Goal: Transaction & Acquisition: Obtain resource

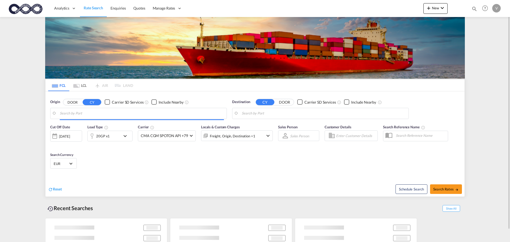
type input "[GEOGRAPHIC_DATA], [GEOGRAPHIC_DATA]"
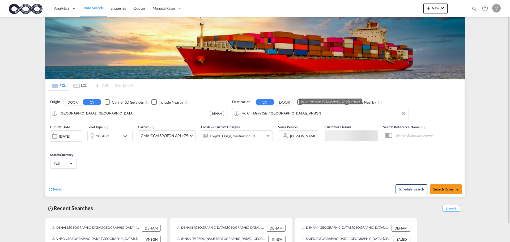
click at [257, 114] on input "Ho Chi Minh City (Saigon), VNSGN" at bounding box center [324, 113] width 164 height 8
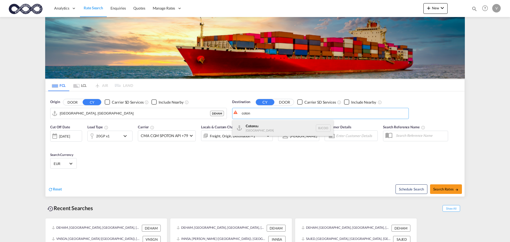
click at [256, 122] on div "Coton ou Benin BJCOO" at bounding box center [282, 128] width 101 height 16
type input "Cotonou, BJCOO"
click at [446, 190] on span "Search Rates" at bounding box center [446, 189] width 26 height 4
type input "DEHAM to BJCOO / 12 Sep 2025"
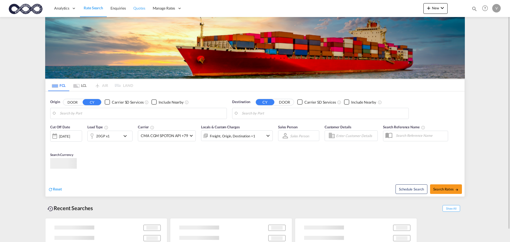
type input "[GEOGRAPHIC_DATA], [GEOGRAPHIC_DATA]"
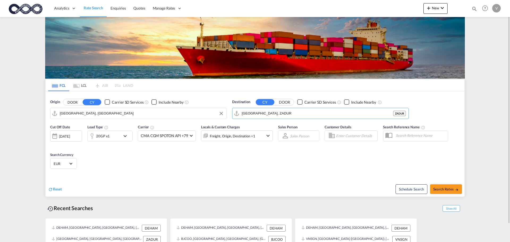
drag, startPoint x: 246, startPoint y: 113, endPoint x: 221, endPoint y: 111, distance: 25.3
click at [221, 111] on div "Origin DOOR CY Carrier SD Services Include Nearby [GEOGRAPHIC_DATA], DEHAM Dest…" at bounding box center [254, 106] width 419 height 30
drag, startPoint x: 277, startPoint y: 112, endPoint x: 231, endPoint y: 112, distance: 46.0
click at [231, 112] on div "Destination CY DOOR Carrier SD Services Include Nearby [GEOGRAPHIC_DATA], [GEOG…" at bounding box center [321, 109] width 182 height 25
click at [260, 127] on div "Keelung ([GEOGRAPHIC_DATA]) [GEOGRAPHIC_DATA], [GEOGRAPHIC_DATA] TWKEL" at bounding box center [282, 128] width 101 height 16
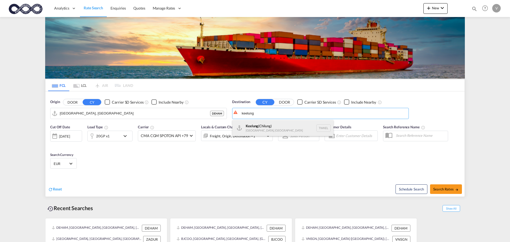
type input "Keelung (Chilung), TWKEL"
click at [442, 191] on span "Search Rates" at bounding box center [446, 189] width 26 height 4
type input "DEHAM to TWKEL / [DATE]"
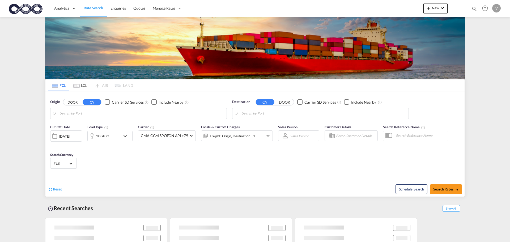
type input "[GEOGRAPHIC_DATA], [GEOGRAPHIC_DATA]"
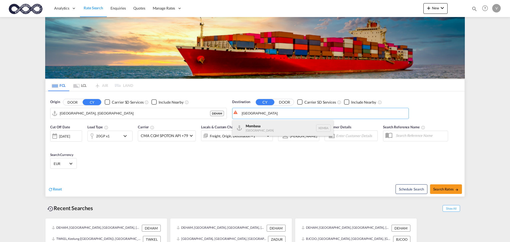
click at [248, 127] on div "Mombasa Kenya KEMBA" at bounding box center [282, 128] width 101 height 16
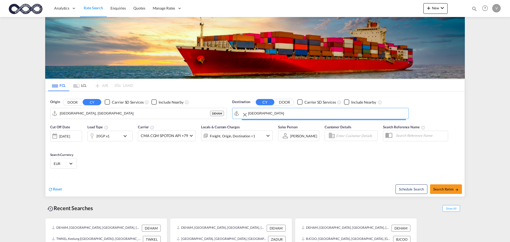
type input "Mombasa, KEMBA"
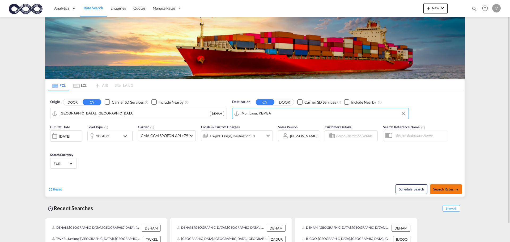
click at [450, 186] on button "Search Rates" at bounding box center [446, 189] width 32 height 10
type input "DEHAM to KEMBA / 12 Sep 2025"
